Goal: Check status: Check status

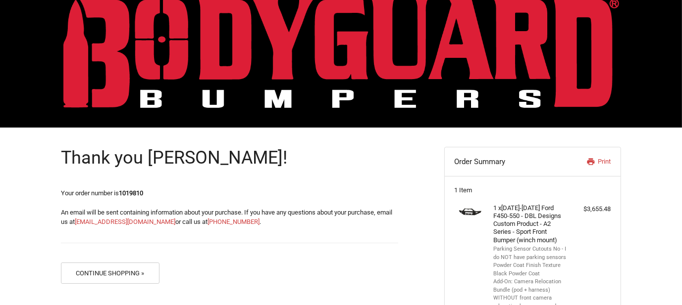
scroll to position [15, 0]
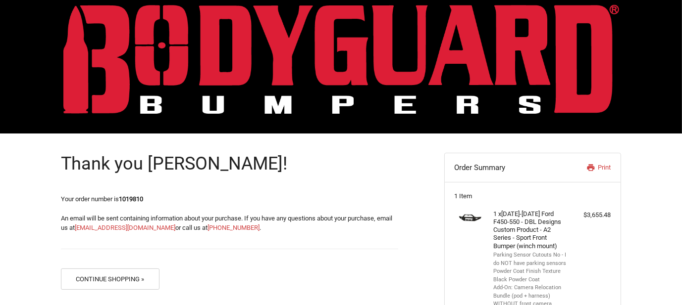
click at [135, 199] on strong "1019810" at bounding box center [131, 199] width 24 height 7
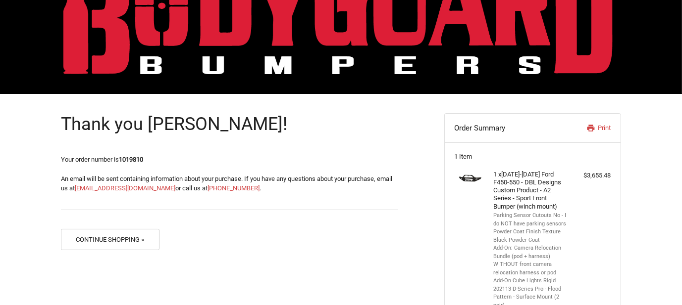
scroll to position [198, 0]
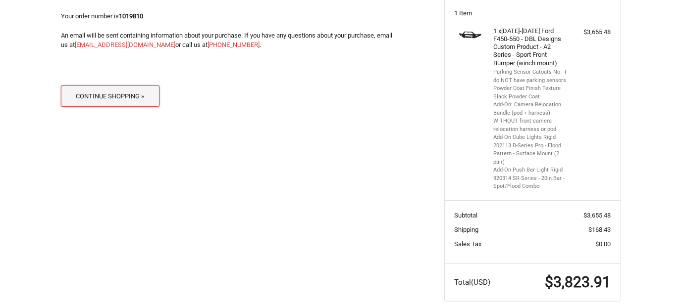
click at [113, 99] on button "Continue Shopping »" at bounding box center [110, 96] width 98 height 21
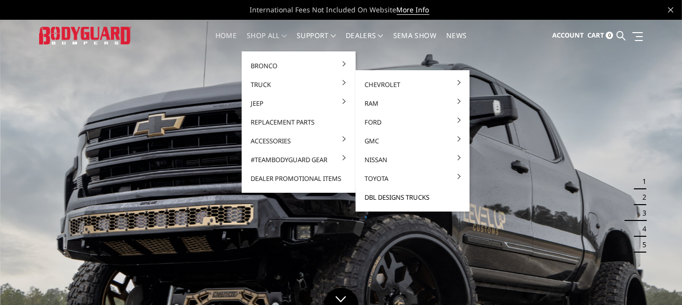
click at [394, 198] on link "DBL Designs Trucks" at bounding box center [412, 197] width 106 height 19
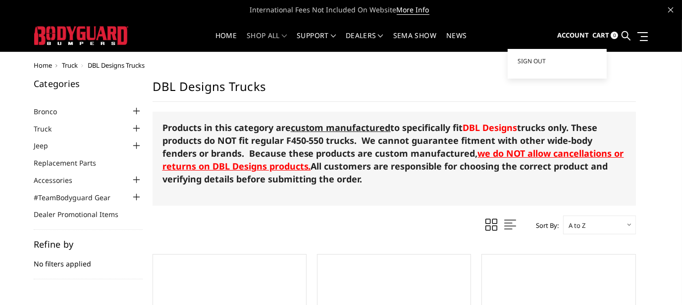
click at [566, 36] on span "Account" at bounding box center [573, 35] width 32 height 9
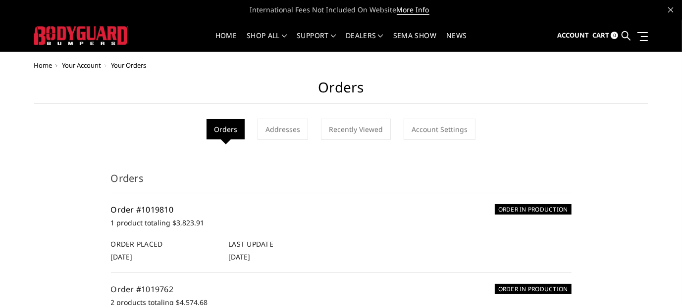
click at [153, 210] on link "Order #1019810" at bounding box center [142, 209] width 63 height 11
